Goal: Transaction & Acquisition: Purchase product/service

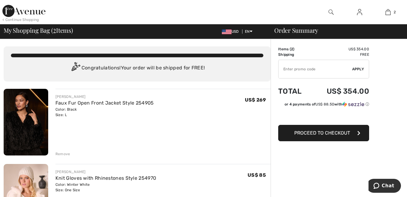
click at [64, 153] on div "Remove" at bounding box center [62, 153] width 15 height 5
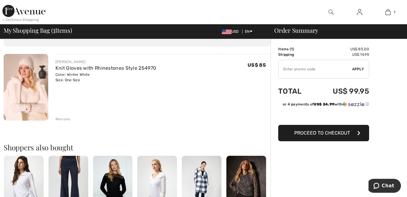
scroll to position [61, 0]
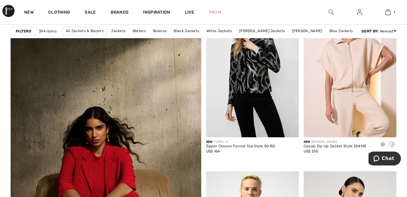
scroll to position [1453, 0]
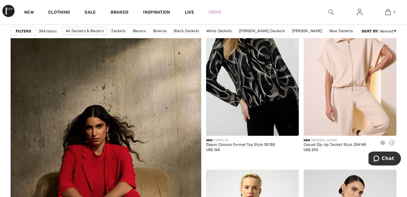
click at [261, 89] on img at bounding box center [252, 66] width 93 height 139
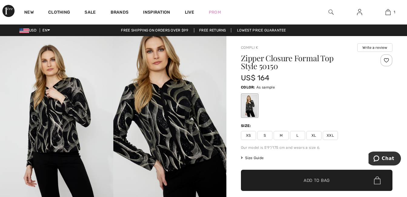
click at [186, 119] on img at bounding box center [169, 121] width 113 height 170
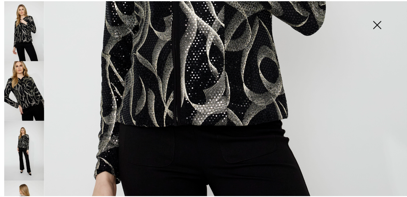
scroll to position [303, 0]
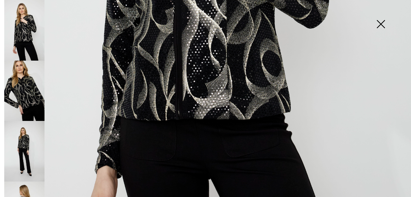
click at [381, 24] on img at bounding box center [381, 24] width 30 height 31
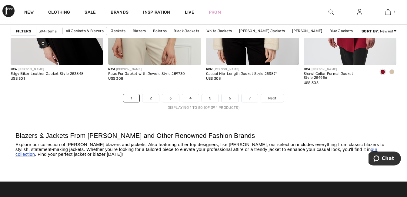
scroll to position [2634, 0]
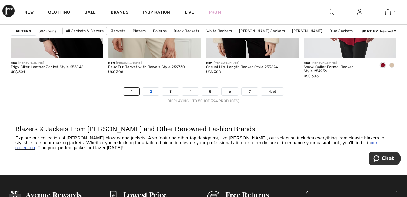
click at [153, 94] on link "2" at bounding box center [150, 91] width 17 height 8
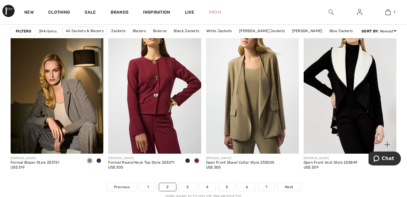
scroll to position [2604, 0]
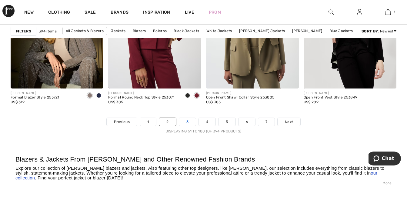
click at [188, 121] on link "3" at bounding box center [187, 122] width 17 height 8
